Goal: Find specific page/section: Locate a particular part of the current website

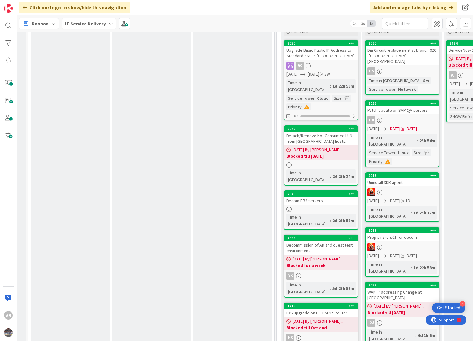
scroll to position [241, 189]
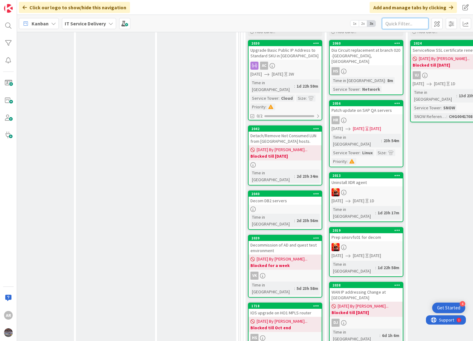
click at [396, 23] on input "text" at bounding box center [405, 23] width 46 height 11
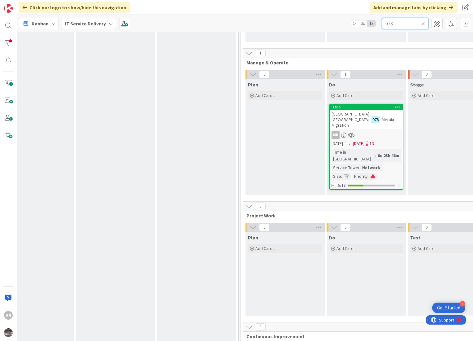
scroll to position [116, 189]
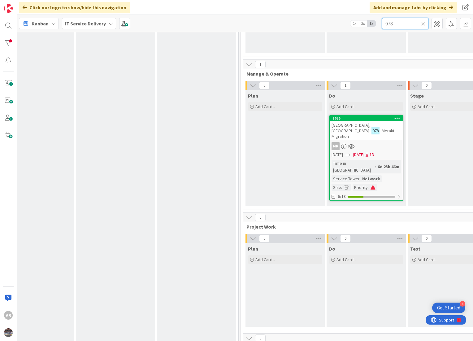
type input "078"
click at [351, 152] on icon at bounding box center [348, 154] width 5 height 5
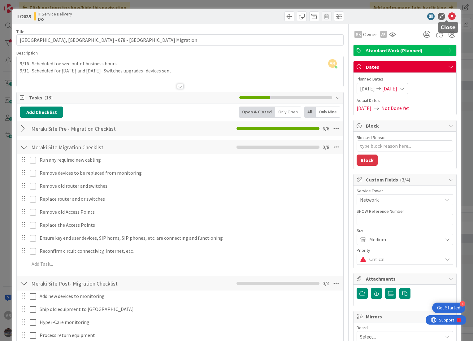
type textarea "x"
click at [449, 15] on icon at bounding box center [452, 16] width 7 height 7
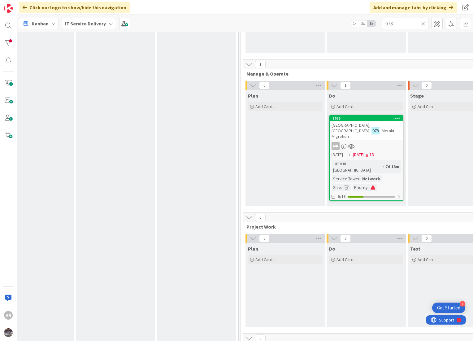
click at [423, 22] on icon at bounding box center [423, 24] width 4 height 6
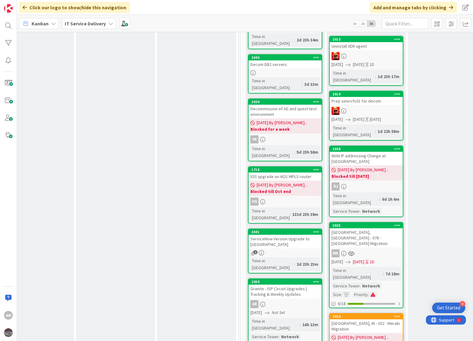
scroll to position [392, 189]
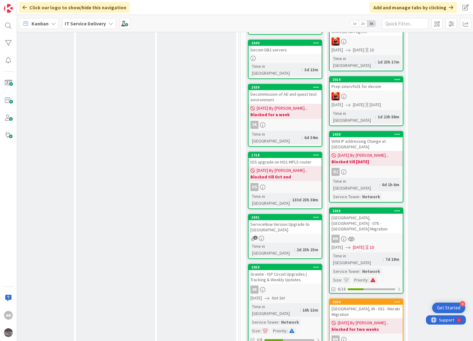
click at [297, 270] on div "Granite - ISP Circuit Upgrades | Tracking & Weekly Updates" at bounding box center [285, 277] width 73 height 14
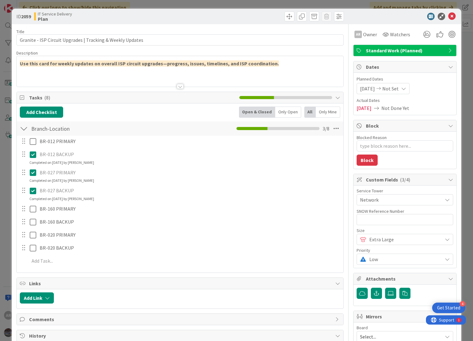
click at [371, 50] on span "Standard Work (Planned)" at bounding box center [405, 50] width 79 height 7
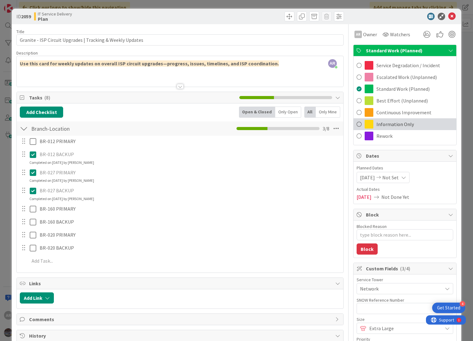
click at [357, 123] on span at bounding box center [359, 124] width 5 height 9
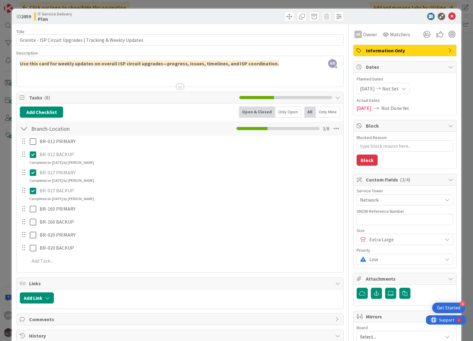
type textarea "x"
click at [449, 16] on icon at bounding box center [452, 16] width 7 height 7
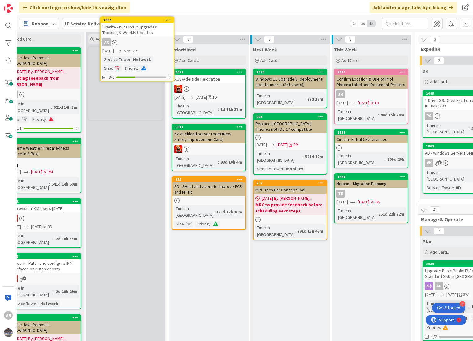
scroll to position [0, 15]
